Goal: Entertainment & Leisure: Consume media (video, audio)

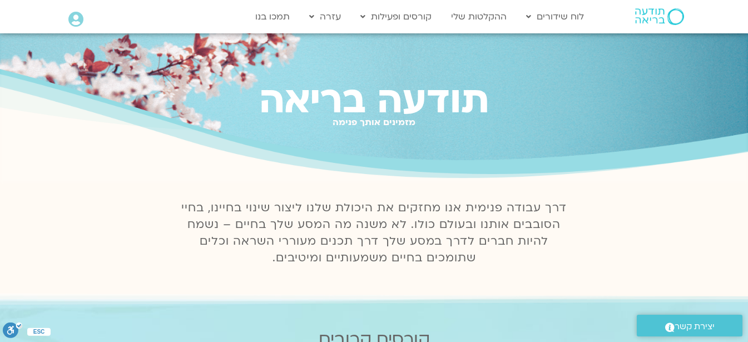
click at [80, 19] on icon at bounding box center [75, 20] width 15 height 16
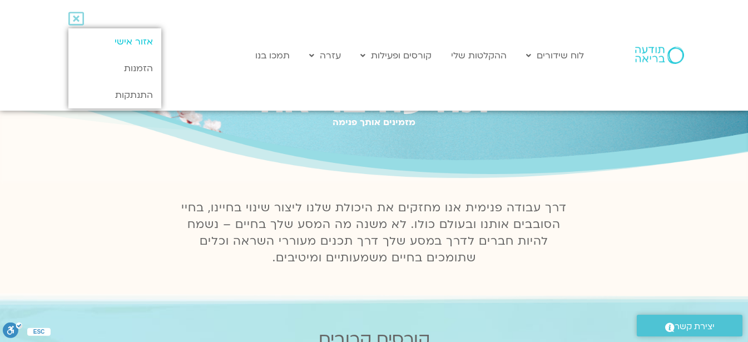
click at [122, 38] on link "אזור אישי" at bounding box center [114, 41] width 93 height 27
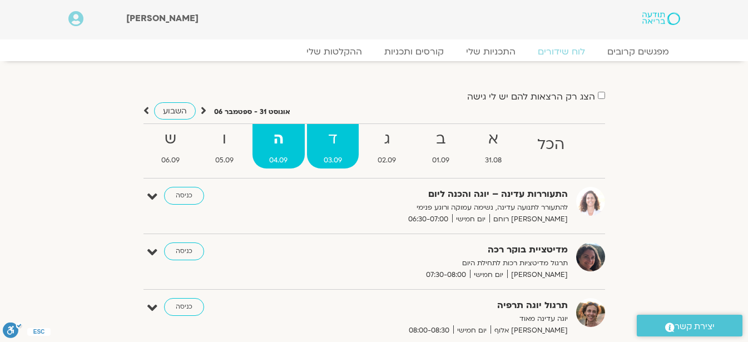
click at [333, 139] on strong "ד" at bounding box center [333, 139] width 52 height 25
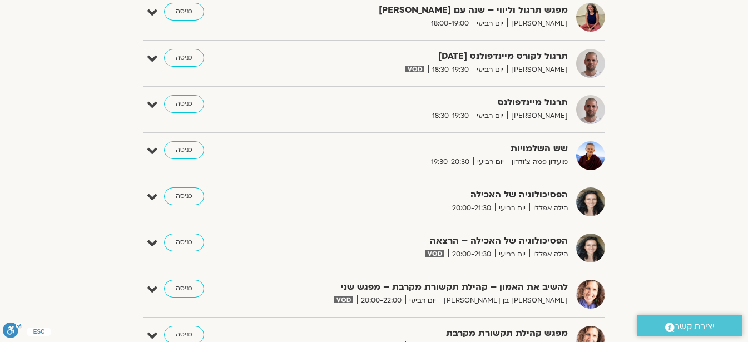
scroll to position [957, 0]
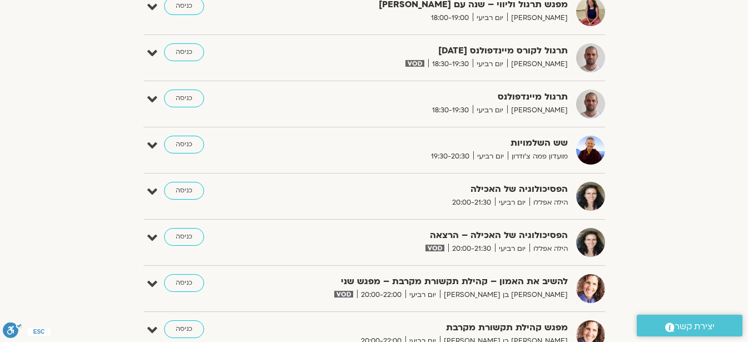
click at [431, 247] on img at bounding box center [435, 248] width 18 height 7
click at [176, 236] on link "כניסה" at bounding box center [184, 237] width 40 height 18
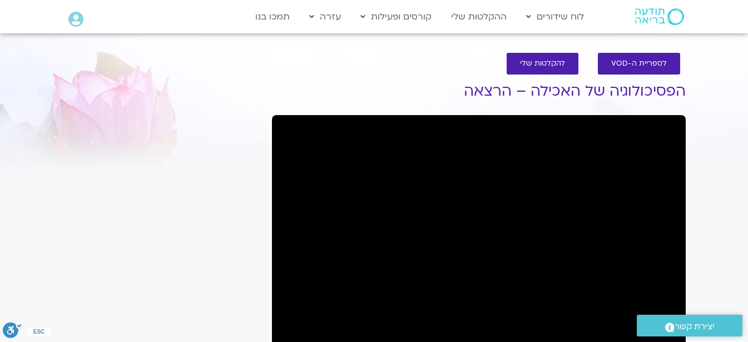
scroll to position [6, 0]
